Goal: Use online tool/utility: Utilize a website feature to perform a specific function

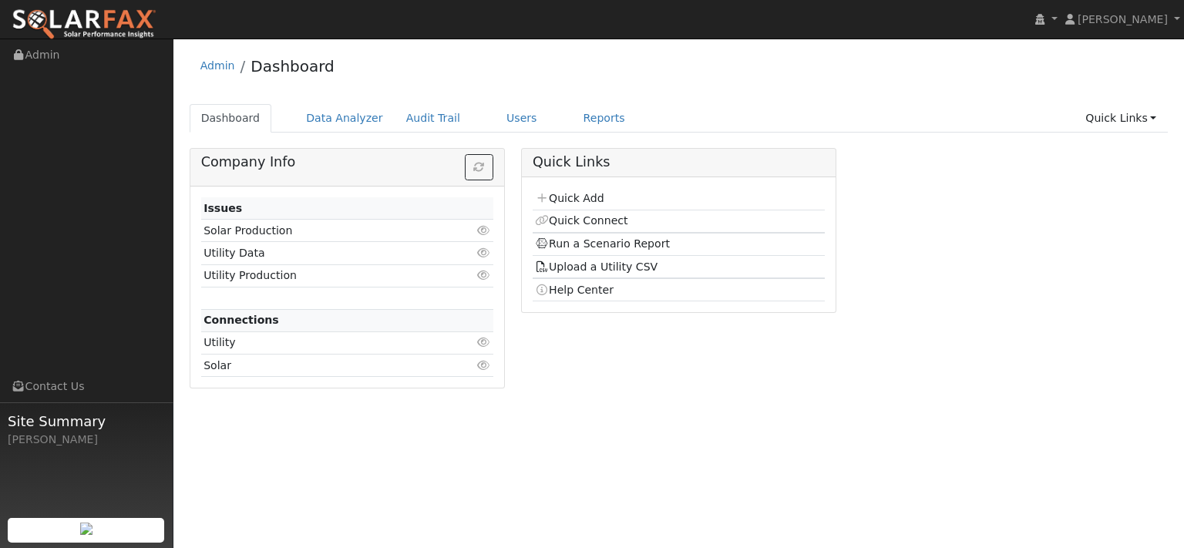
click at [389, 86] on div "Admin Dashboard" at bounding box center [679, 69] width 979 height 47
click at [395, 79] on div "Admin Dashboard" at bounding box center [679, 69] width 979 height 47
click at [549, 133] on link "Users" at bounding box center [522, 118] width 54 height 29
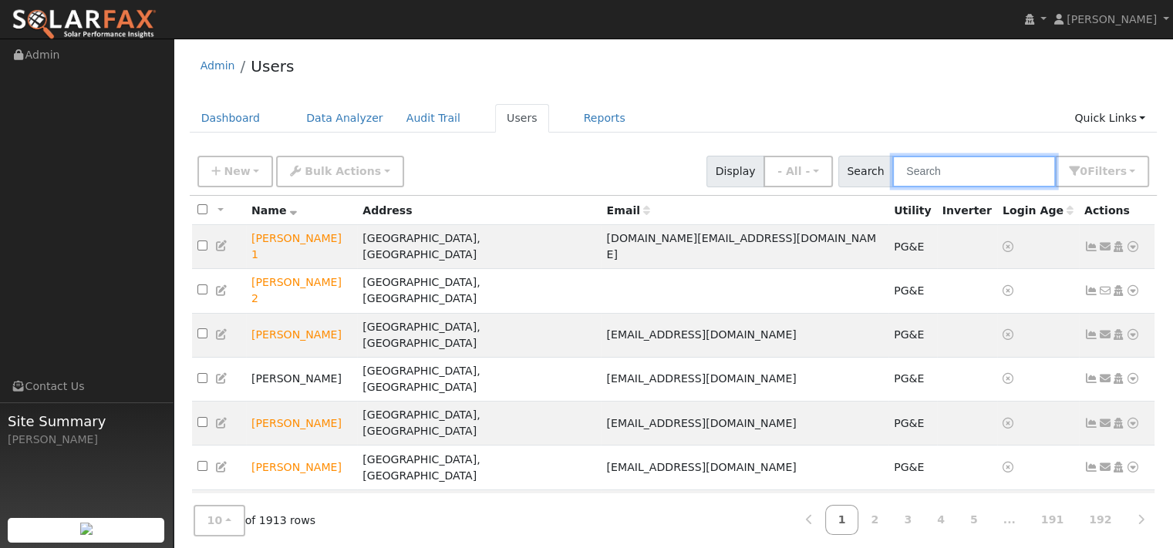
click at [892, 187] on input "text" at bounding box center [973, 172] width 163 height 32
paste input "Jenn De Leon"
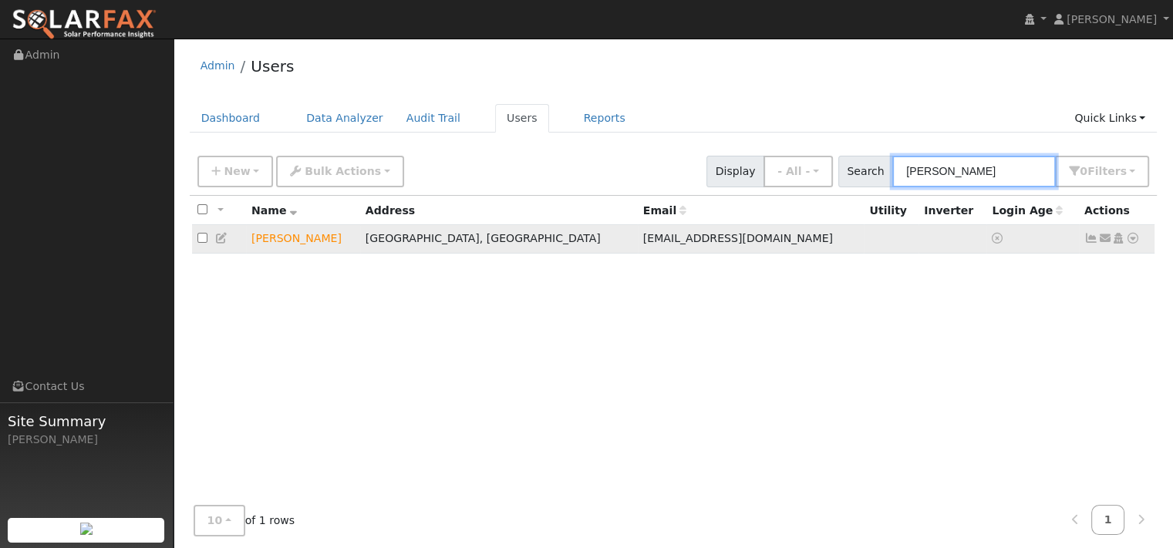
type input "Jenn De Leon"
click at [1125, 244] on icon at bounding box center [1132, 238] width 14 height 11
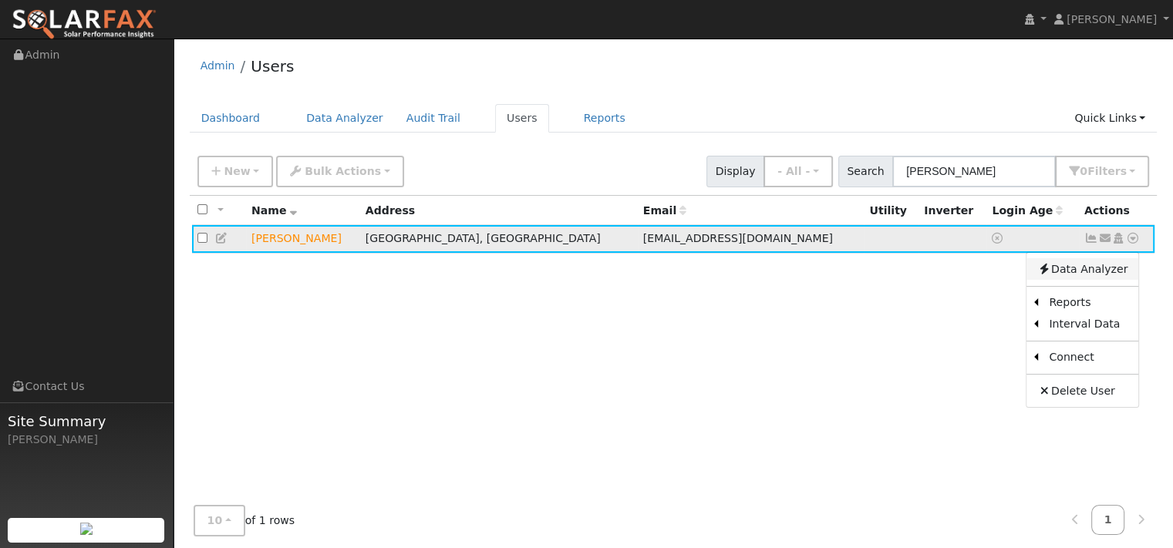
click at [1073, 280] on link "Data Analyzer" at bounding box center [1082, 269] width 112 height 22
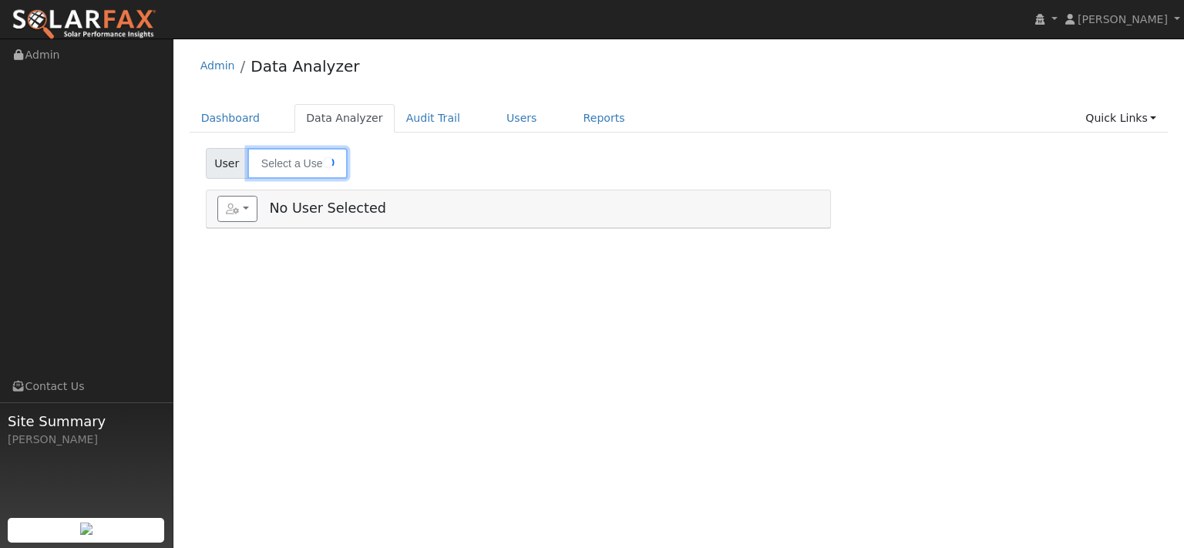
type input "[PERSON_NAME]"
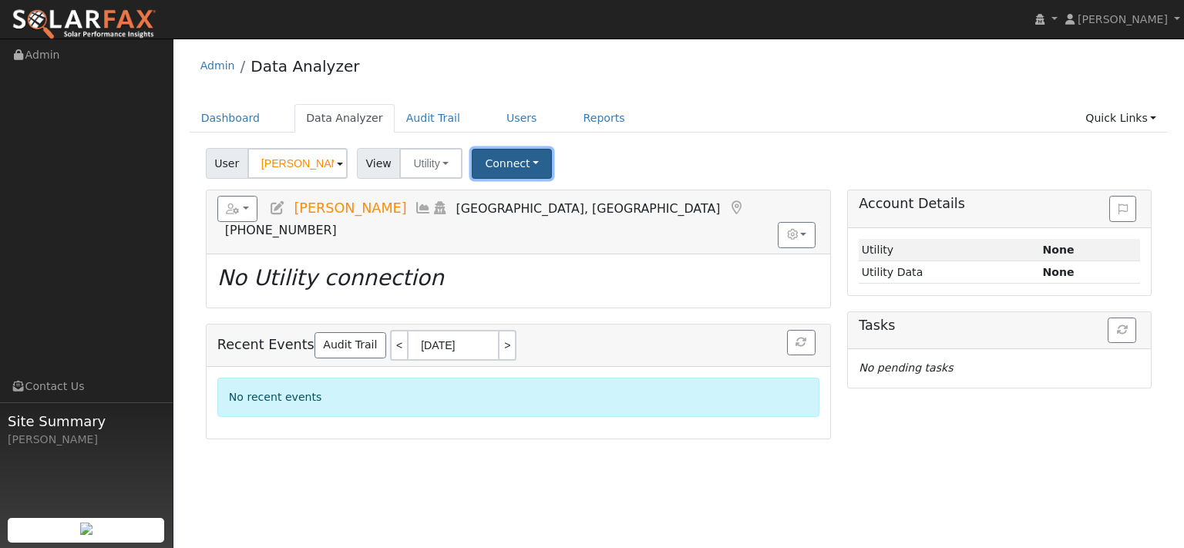
click at [552, 174] on button "Connect" at bounding box center [512, 164] width 80 height 30
click at [564, 212] on link "Select a Provider" at bounding box center [534, 201] width 120 height 22
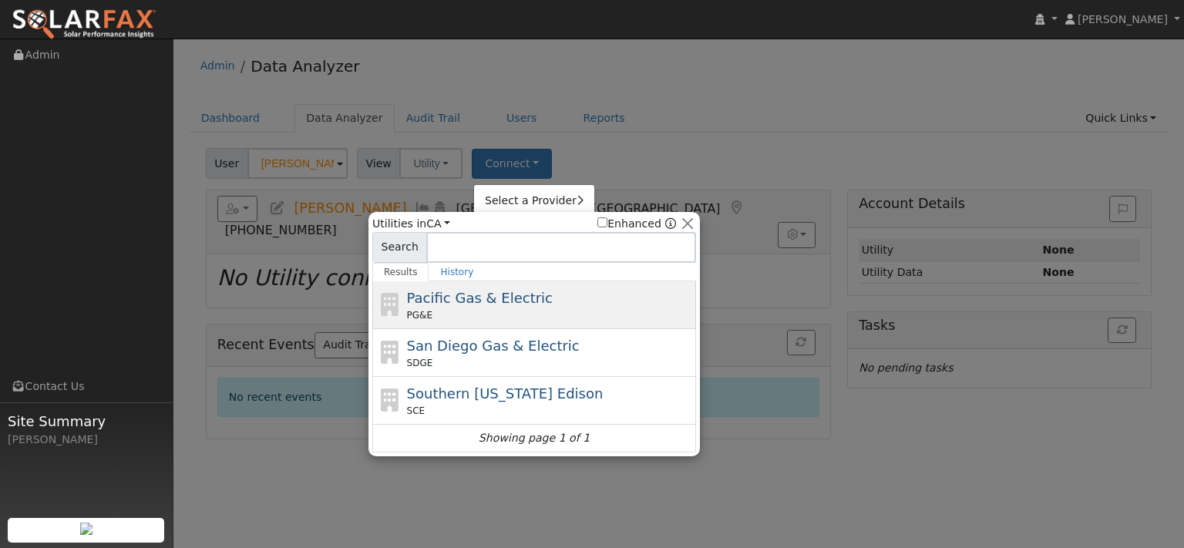
click at [503, 306] on span "Pacific Gas & Electric" at bounding box center [480, 298] width 146 height 16
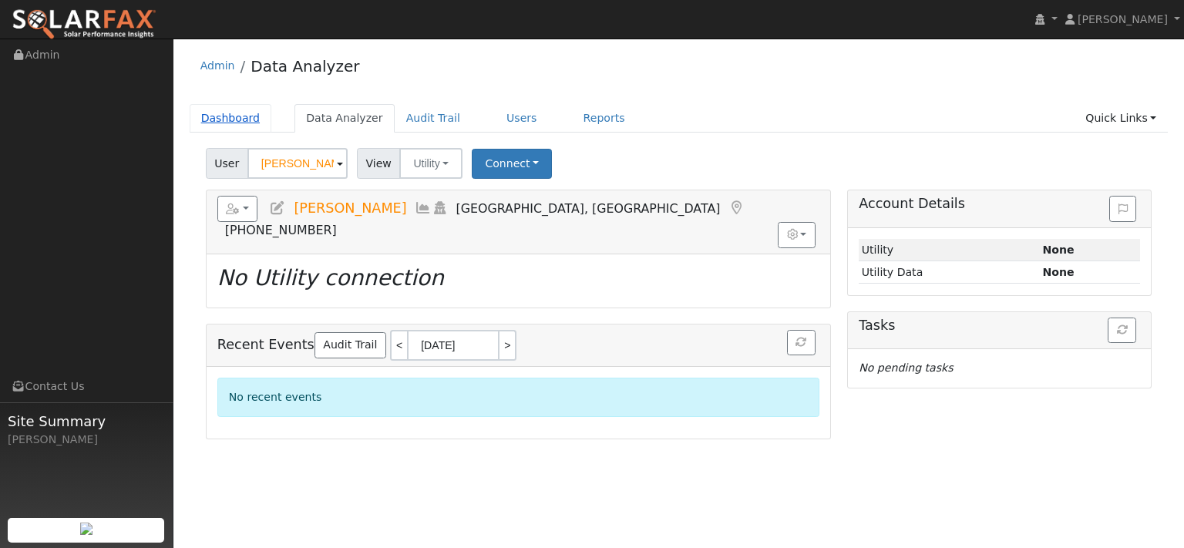
click at [233, 131] on link "Dashboard" at bounding box center [231, 118] width 82 height 29
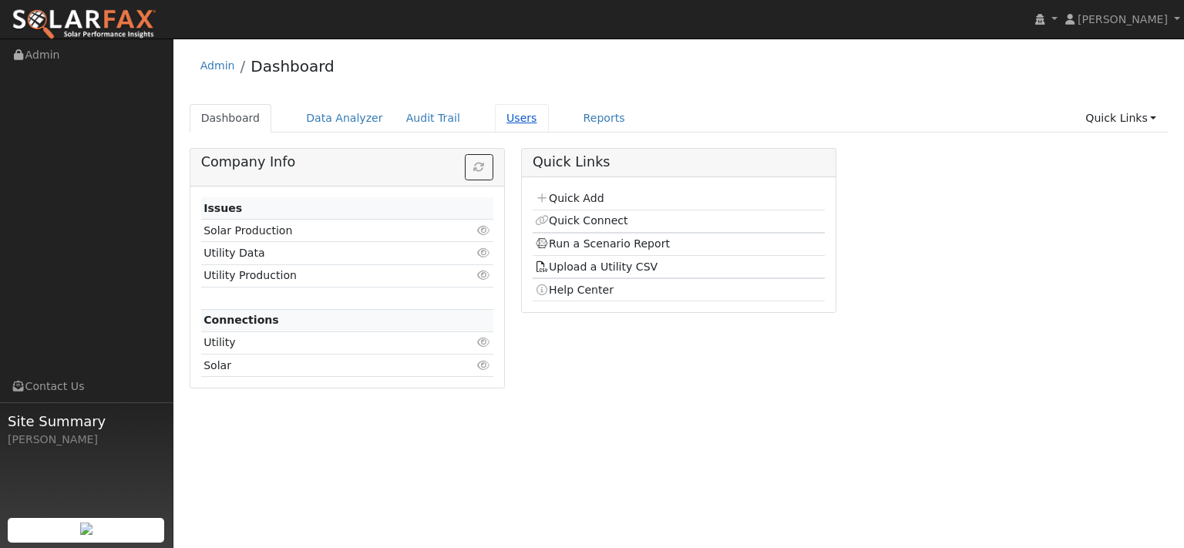
click at [549, 129] on link "Users" at bounding box center [522, 118] width 54 height 29
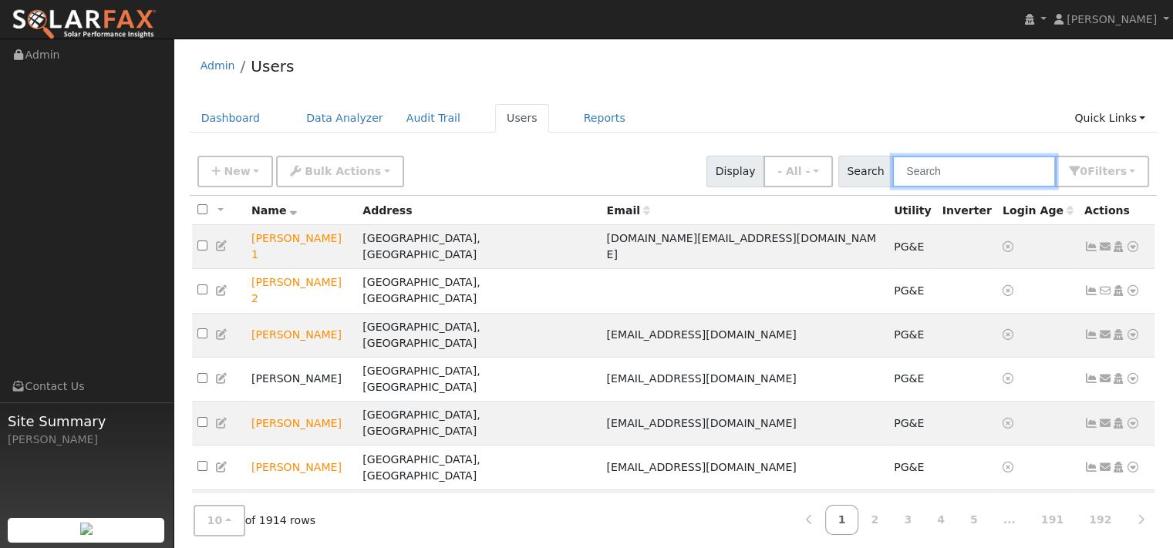
click at [892, 187] on input "text" at bounding box center [973, 172] width 163 height 32
paste input "Kathryn DeVries"
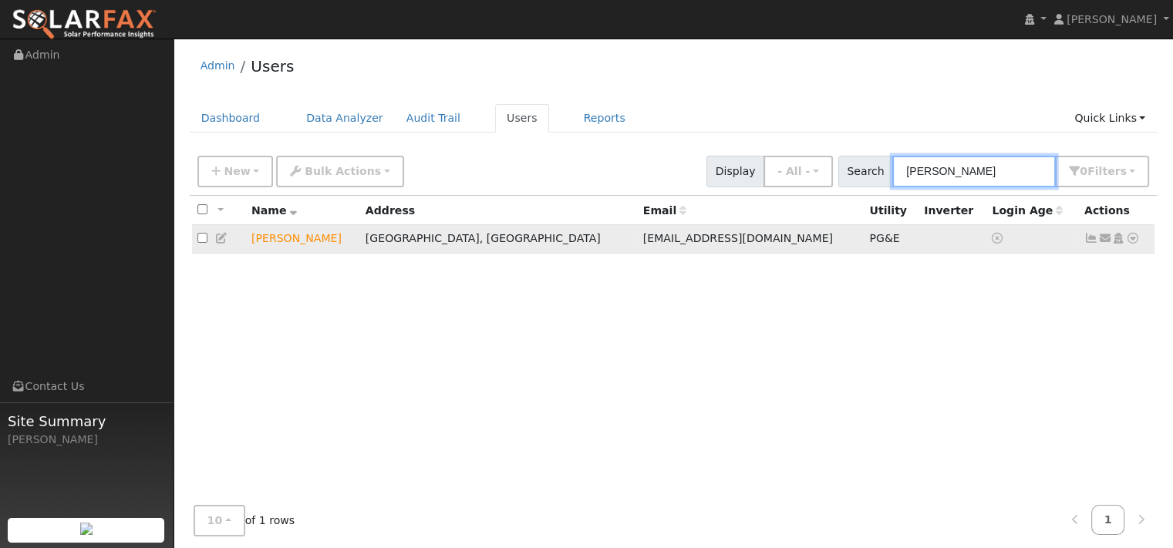
type input "Kathryn DeVries"
click at [1129, 244] on icon at bounding box center [1132, 238] width 14 height 11
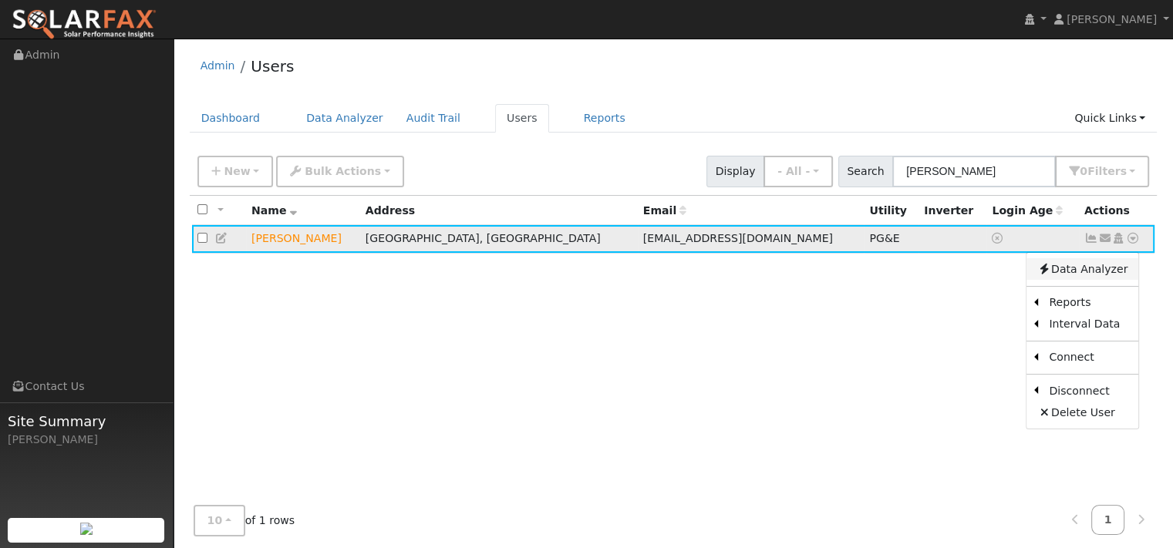
click at [1094, 280] on link "Data Analyzer" at bounding box center [1082, 269] width 112 height 22
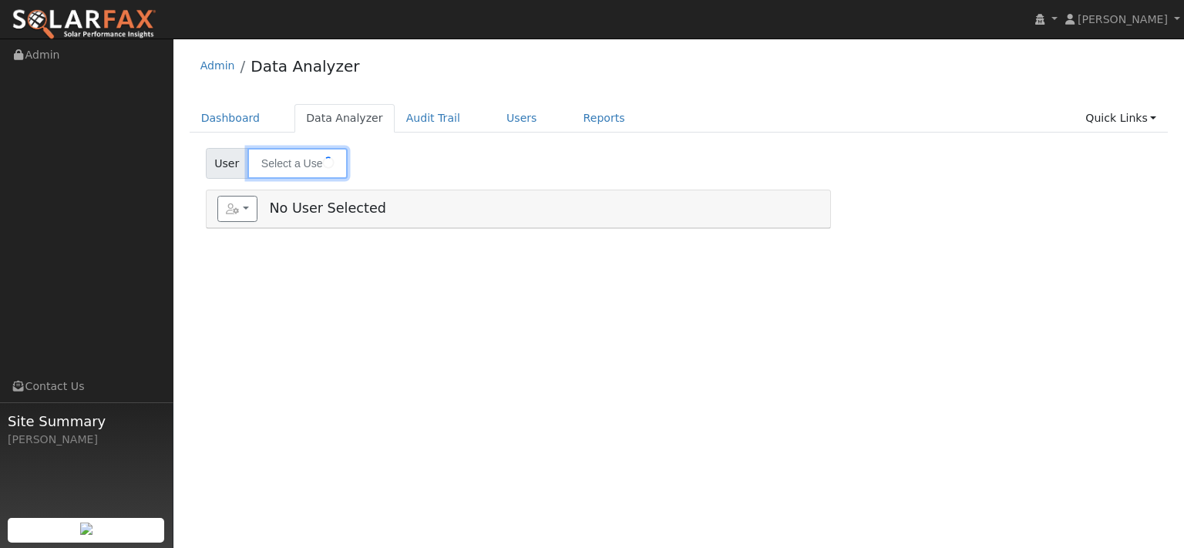
type input "[PERSON_NAME]"
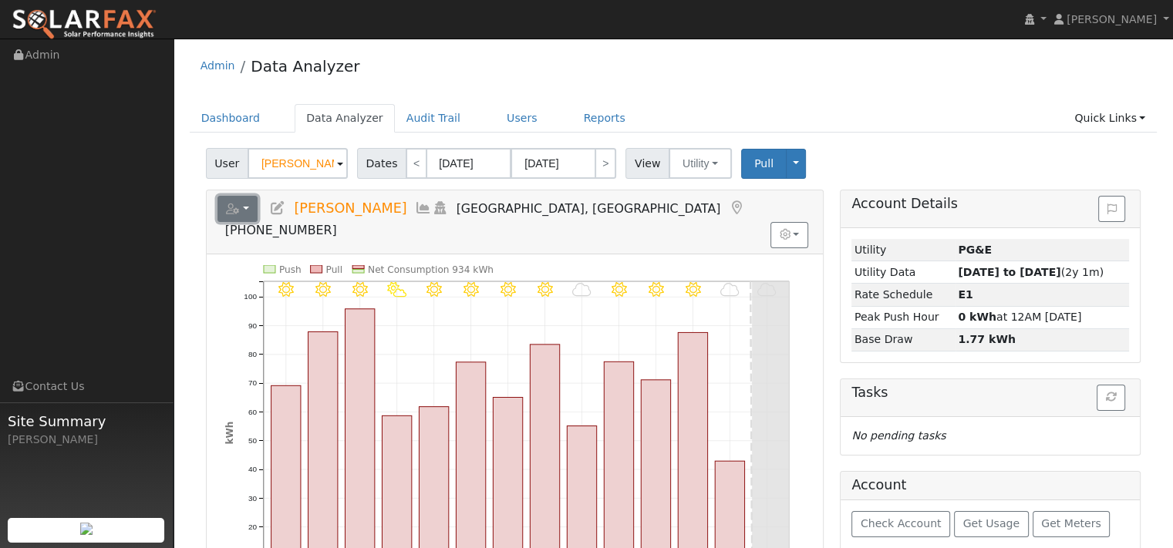
click at [235, 222] on button "button" at bounding box center [237, 209] width 41 height 26
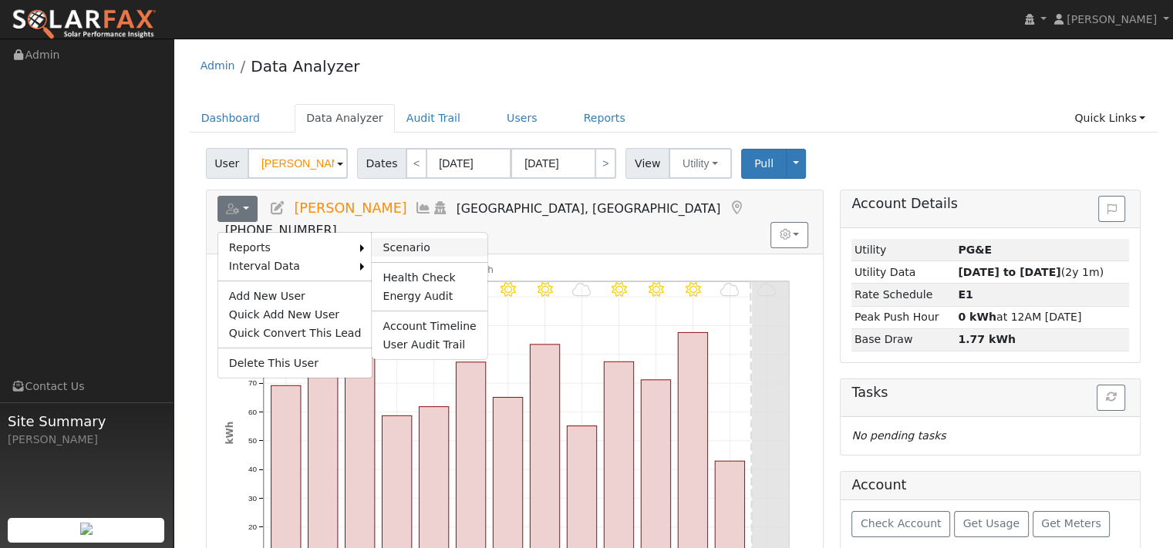
click at [445, 257] on link "Scenario" at bounding box center [429, 247] width 115 height 19
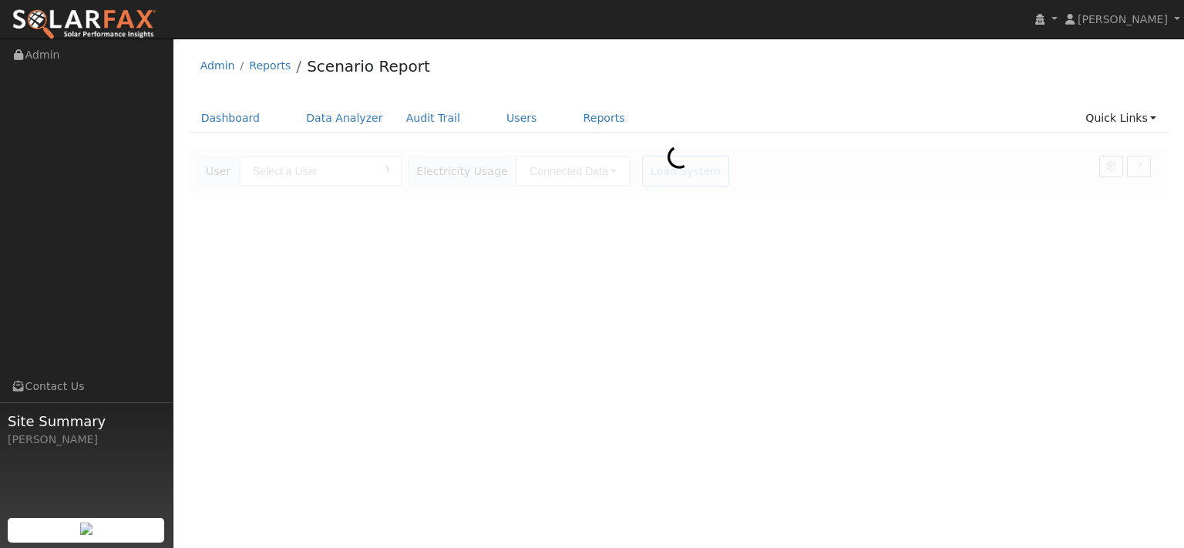
type input "[PERSON_NAME]"
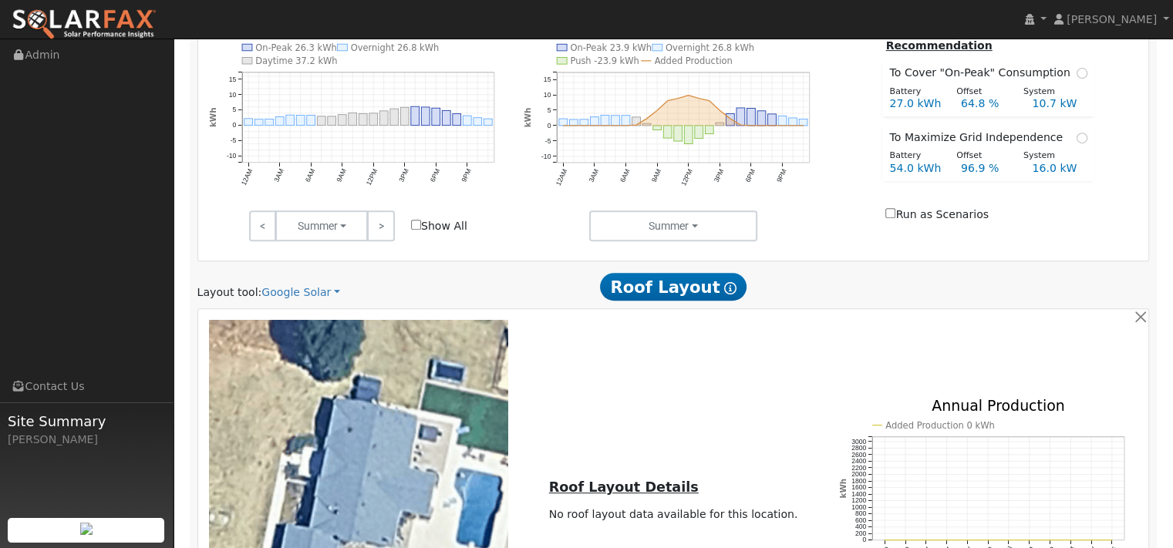
scroll to position [617, 0]
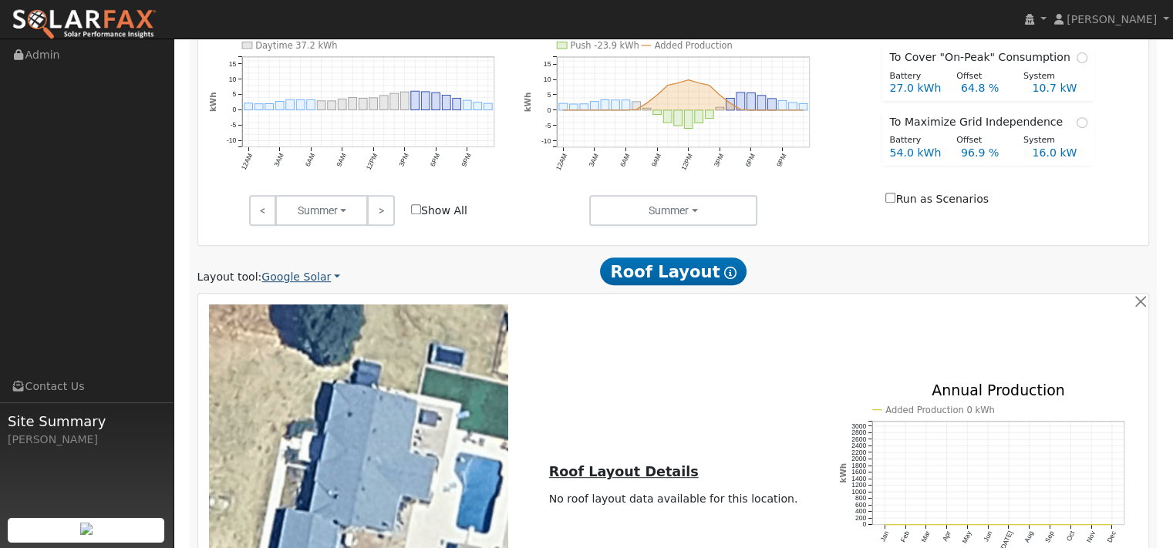
click at [321, 285] on link "Google Solar" at bounding box center [300, 277] width 79 height 16
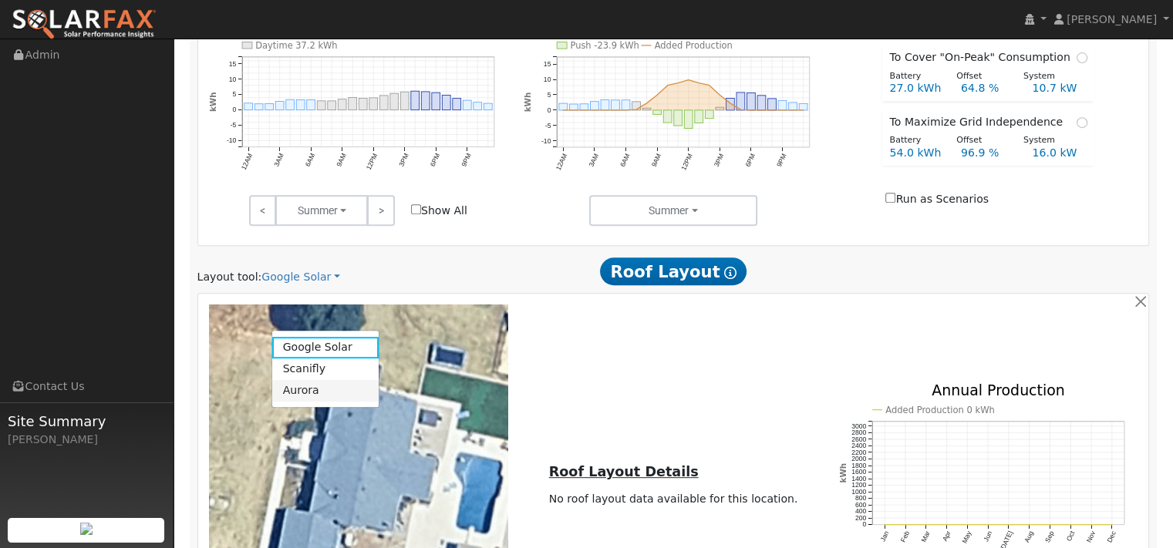
click at [307, 402] on link "Aurora" at bounding box center [325, 391] width 107 height 22
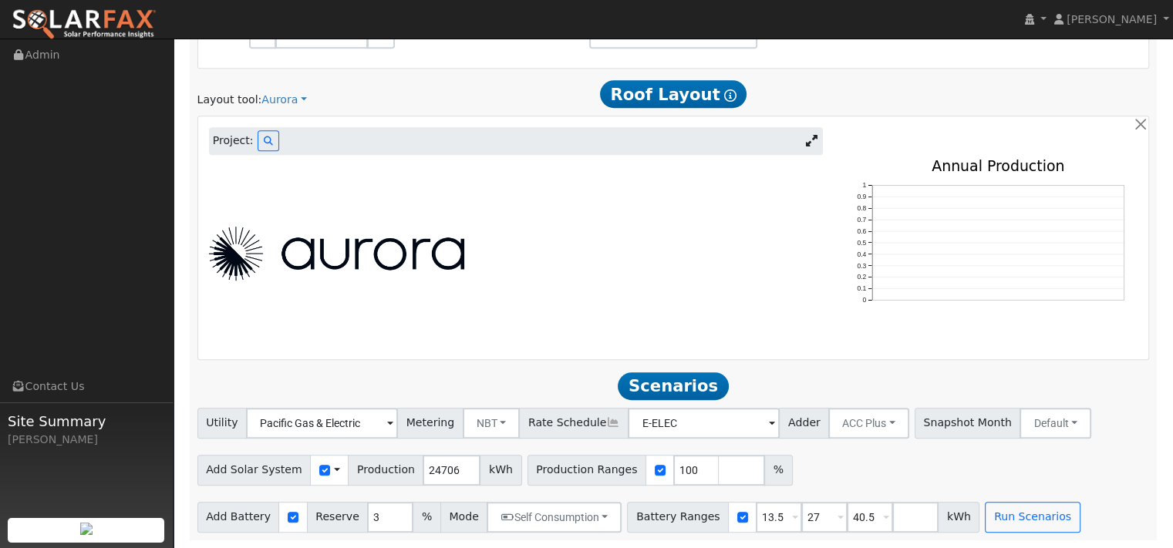
scroll to position [848, 0]
click at [246, 149] on span "Project:" at bounding box center [233, 141] width 41 height 16
click at [273, 146] on icon at bounding box center [268, 140] width 9 height 9
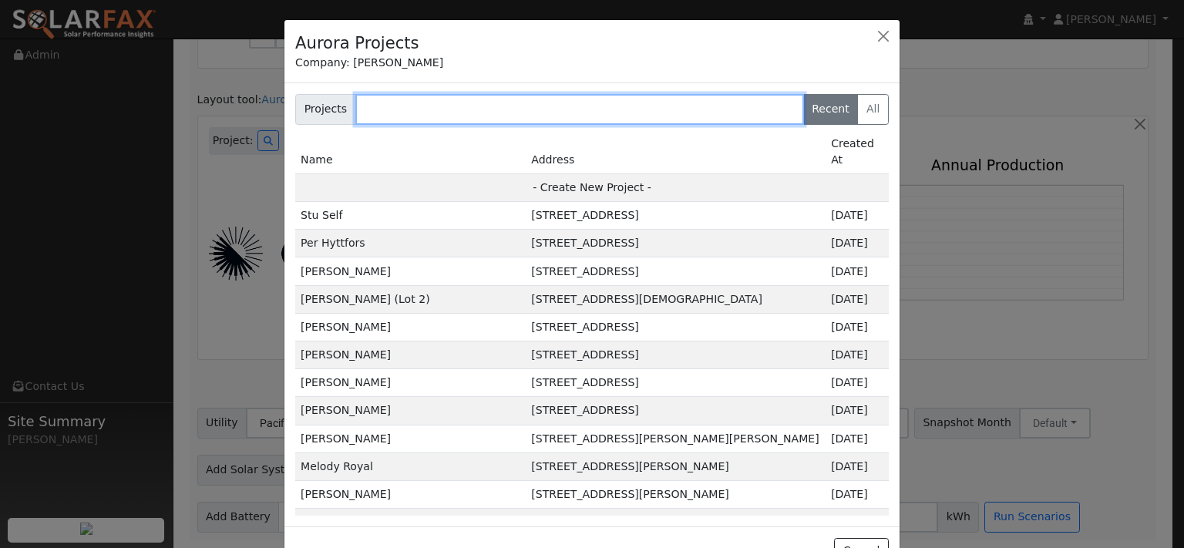
paste input "[PERSON_NAME]"
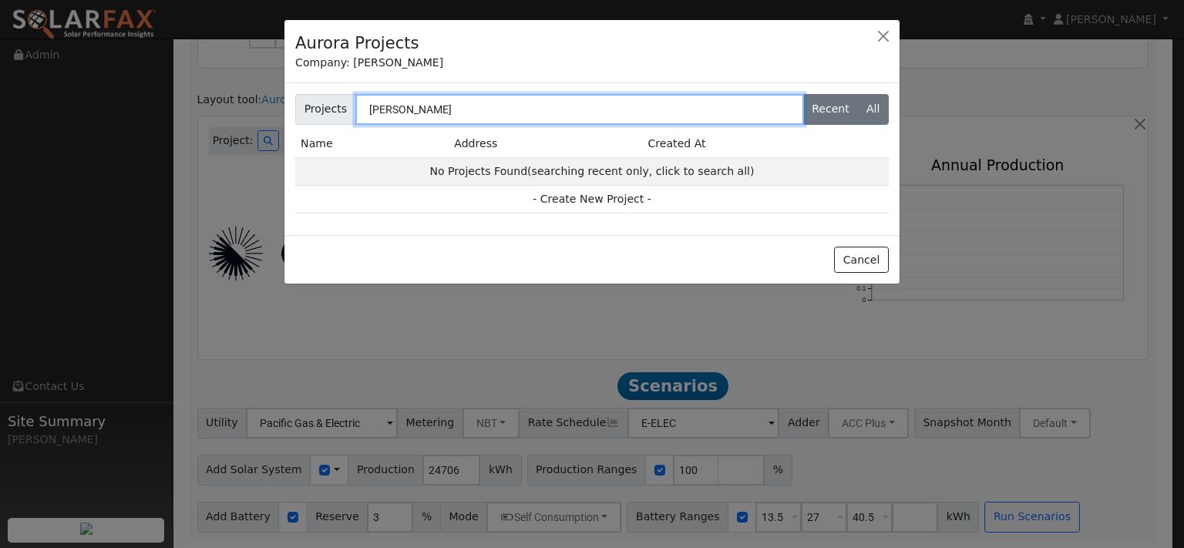
type input "[PERSON_NAME]"
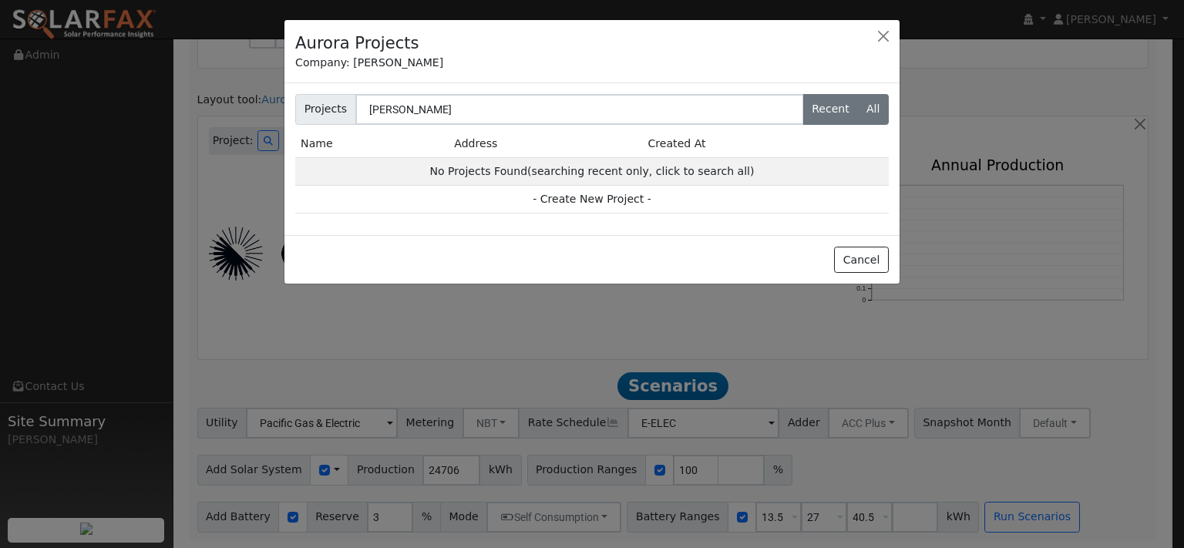
click at [863, 125] on label "All" at bounding box center [873, 109] width 32 height 31
click at [304, 104] on input "All" at bounding box center [299, 99] width 10 height 10
radio input "true"
radio input "false"
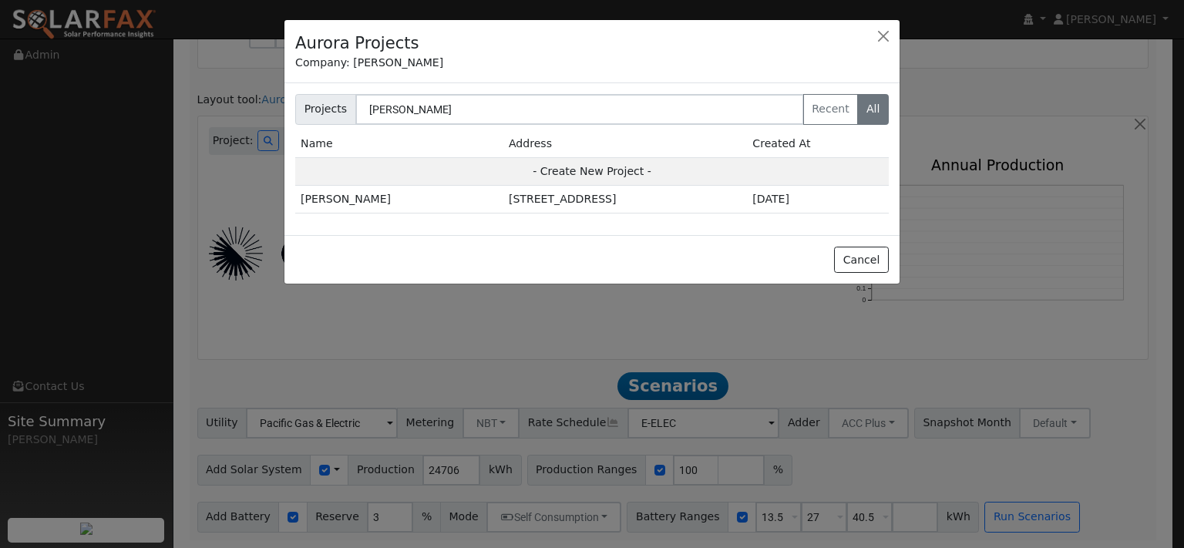
click at [503, 214] on td "[STREET_ADDRESS]" at bounding box center [625, 200] width 244 height 28
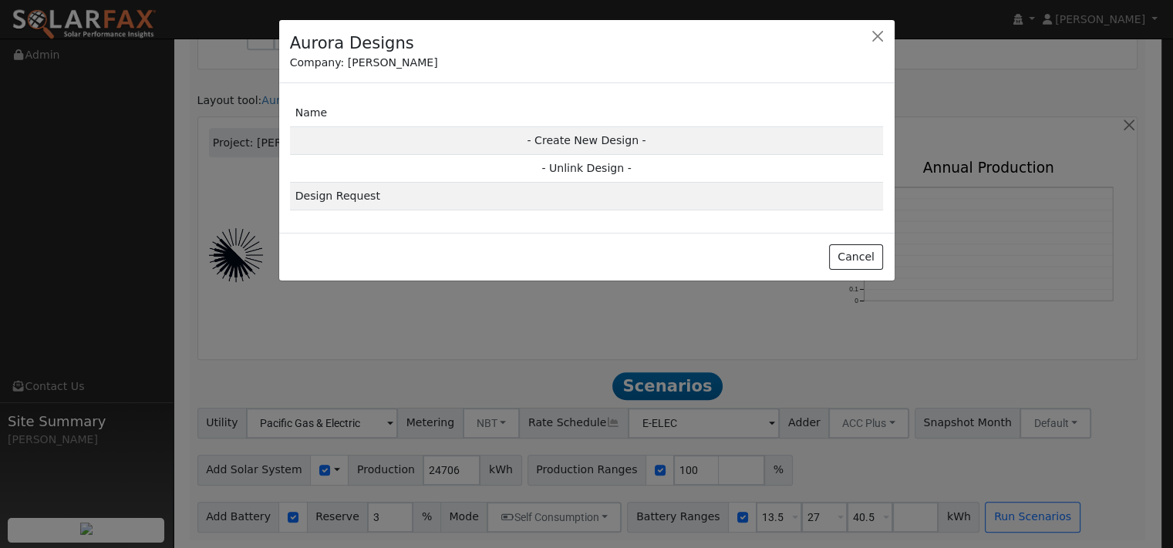
scroll to position [853, 0]
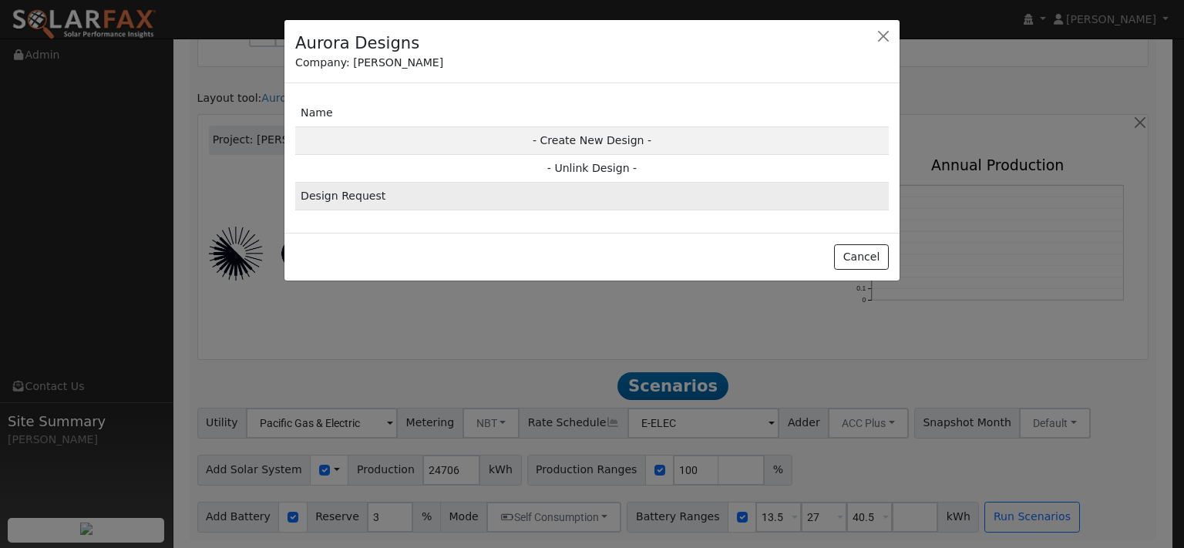
click at [352, 210] on td "Design Request" at bounding box center [592, 197] width 594 height 28
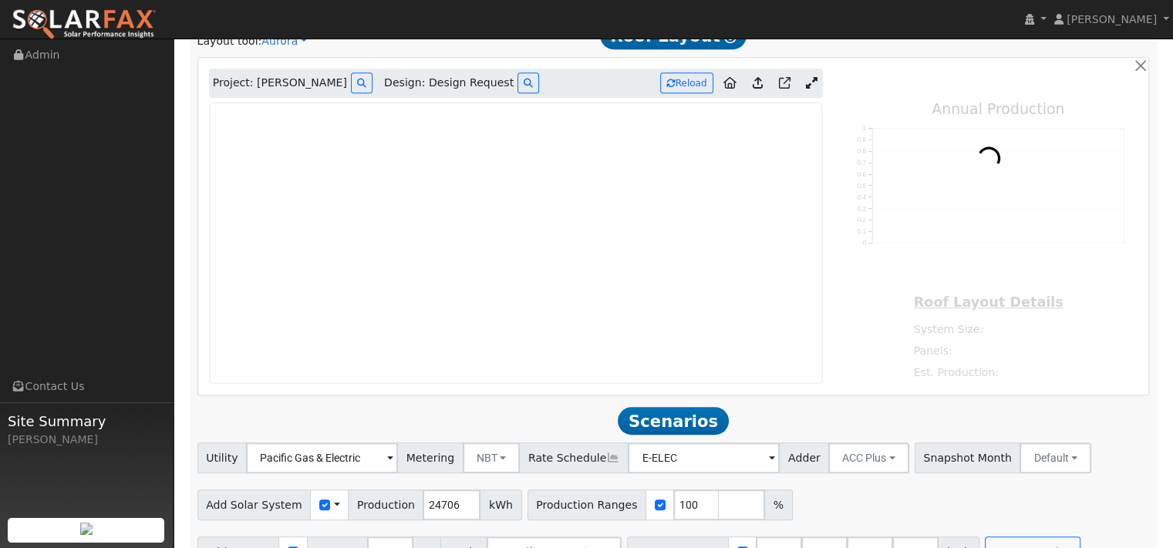
type input "41271"
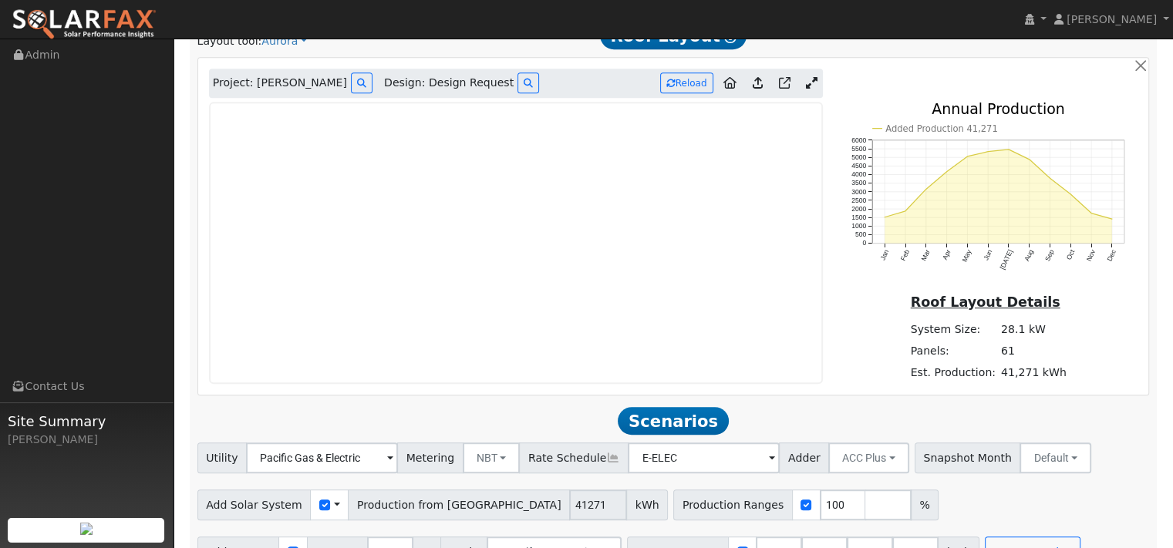
click at [752, 89] on icon at bounding box center [757, 83] width 10 height 12
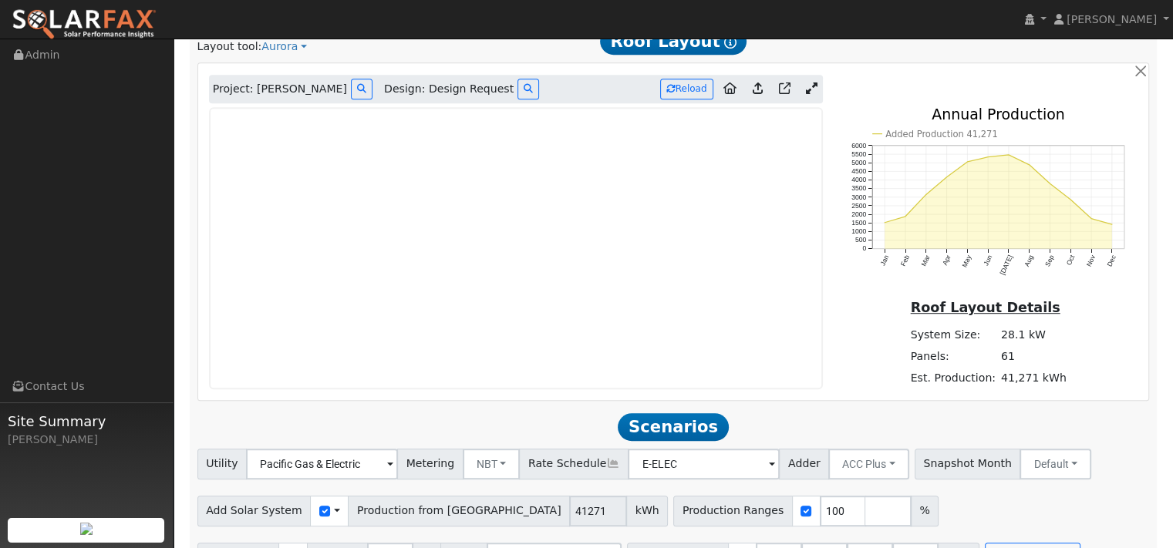
click at [752, 94] on icon at bounding box center [757, 88] width 10 height 12
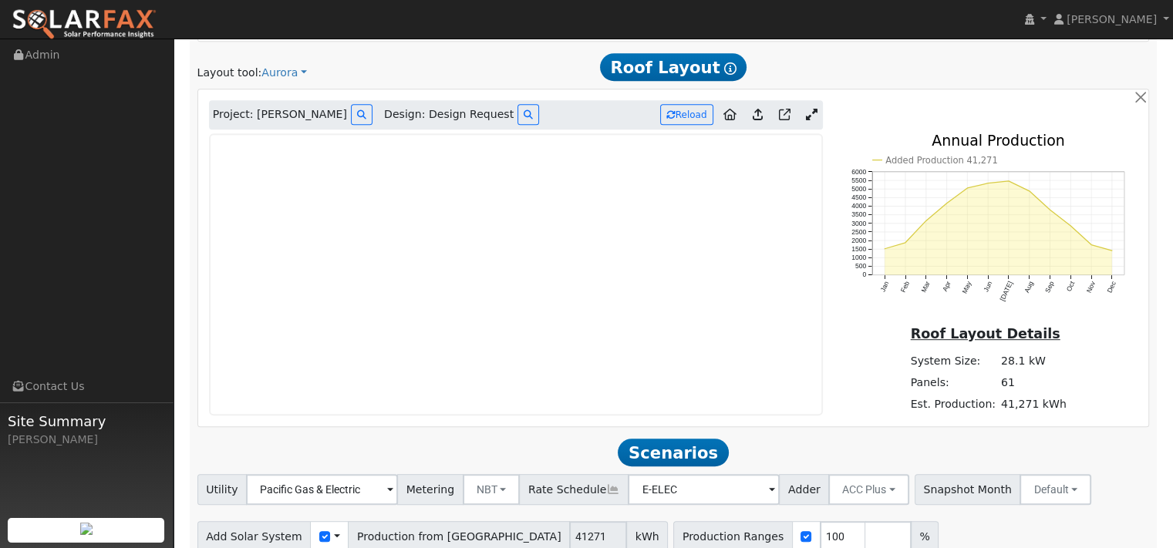
scroll to position [853, 0]
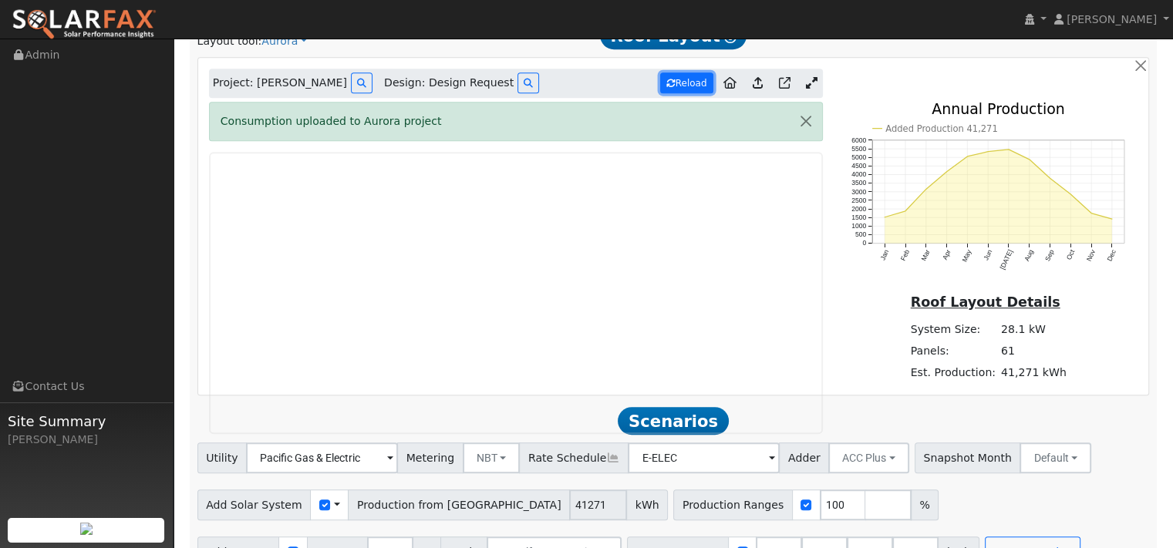
click at [671, 93] on button "Reload" at bounding box center [686, 82] width 53 height 21
click at [779, 89] on icon at bounding box center [785, 83] width 12 height 12
